Goal: Find specific page/section: Find specific page/section

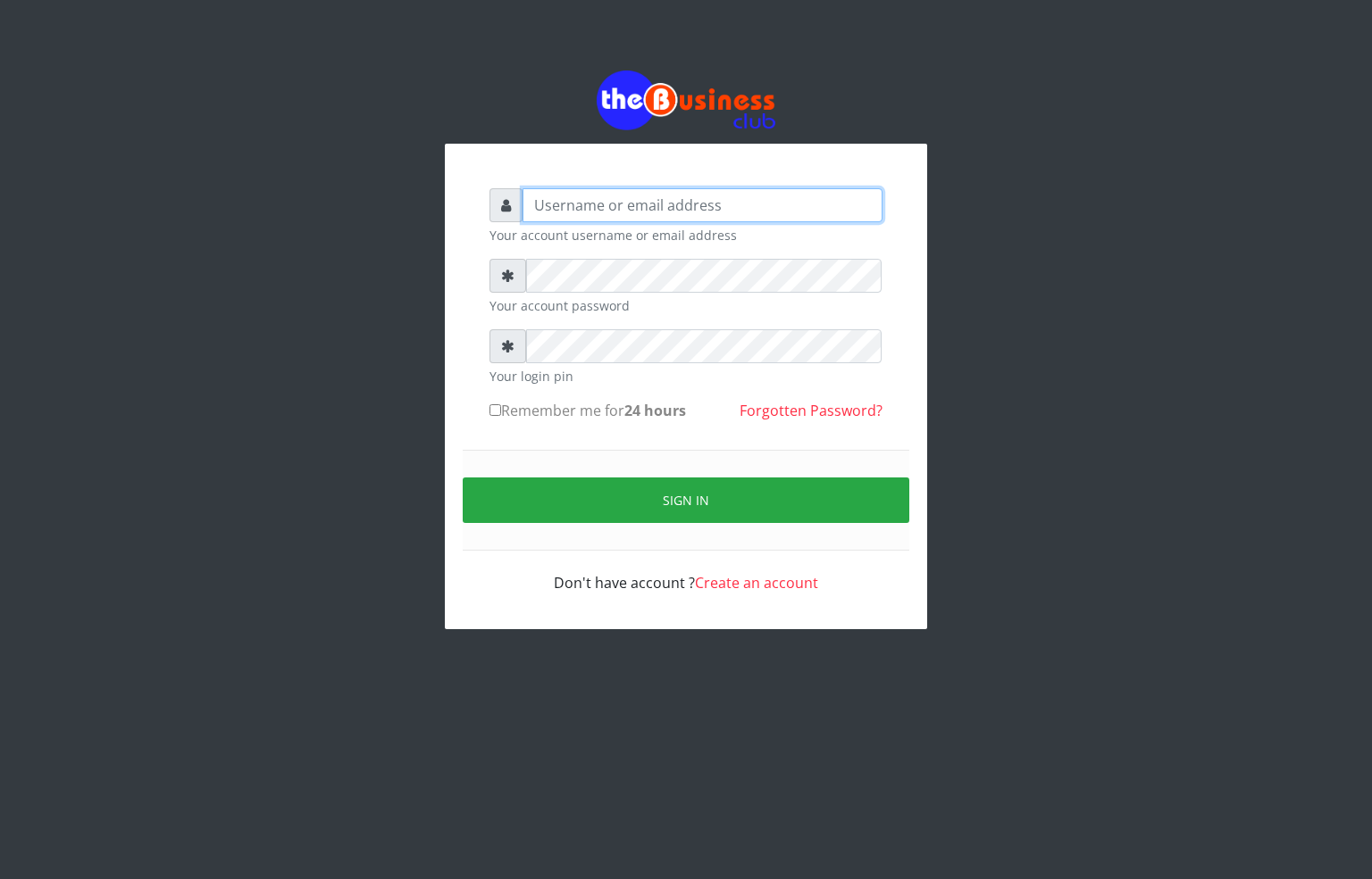
type input "alfredglad1111@gmail.com"
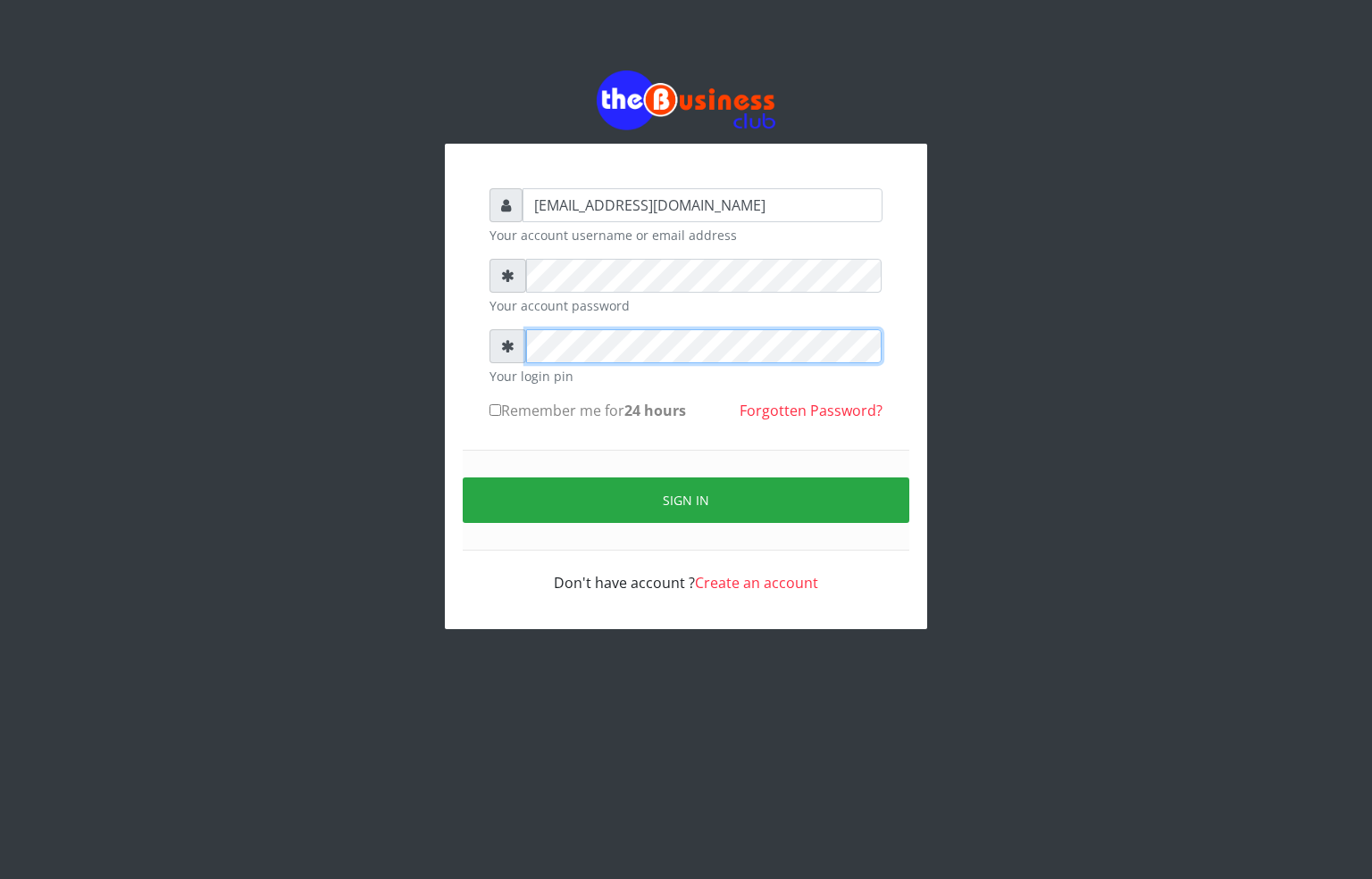
click at [416, 327] on div "alfredglad1111@gmail.com Your account username or email address Your account pa…" at bounding box center [686, 350] width 1018 height 700
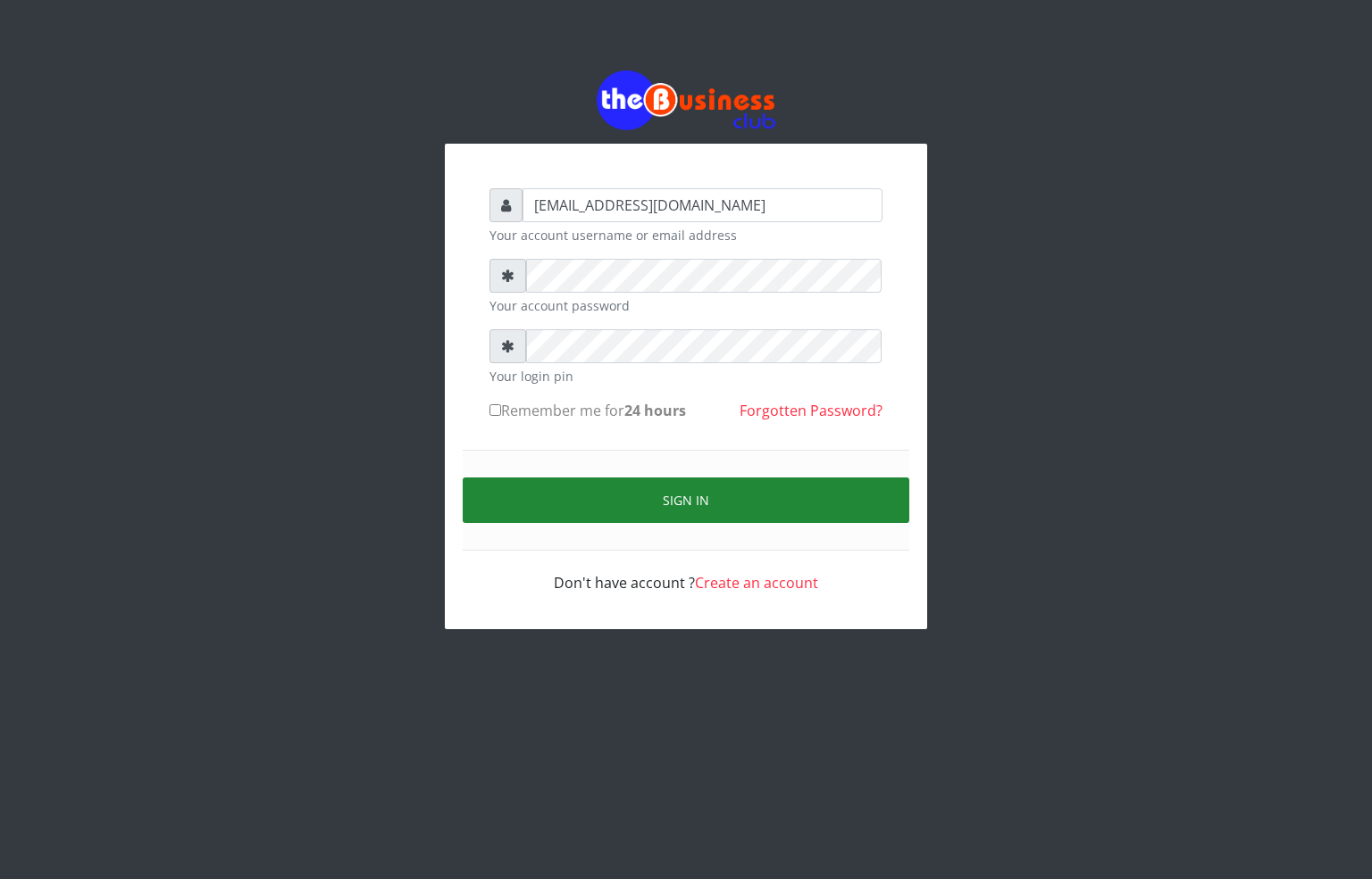
click at [705, 509] on button "Sign in" at bounding box center [686, 500] width 447 height 46
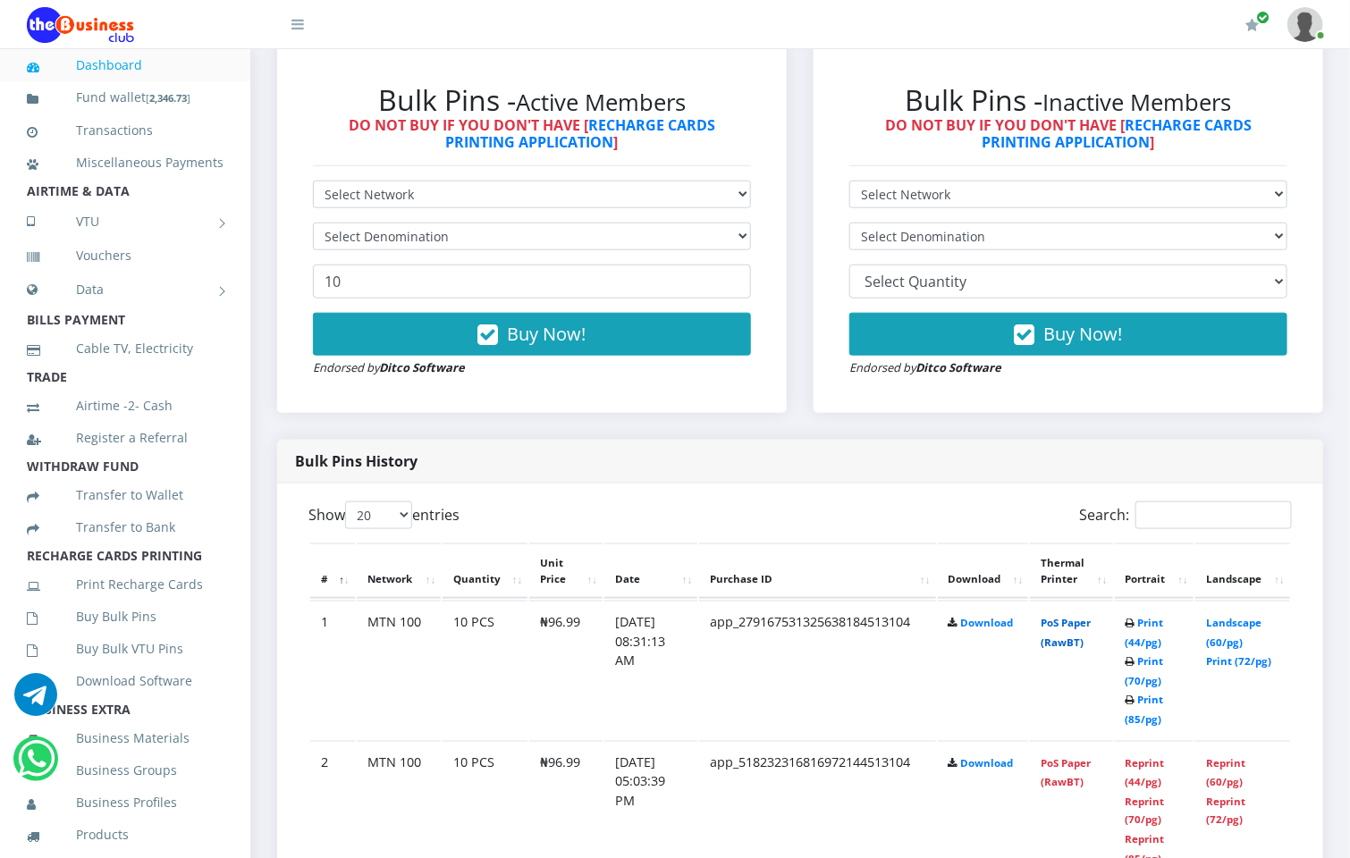
click at [1073, 622] on link "PoS Paper (RawBT)" at bounding box center [1065, 632] width 50 height 33
